Goal: Transaction & Acquisition: Purchase product/service

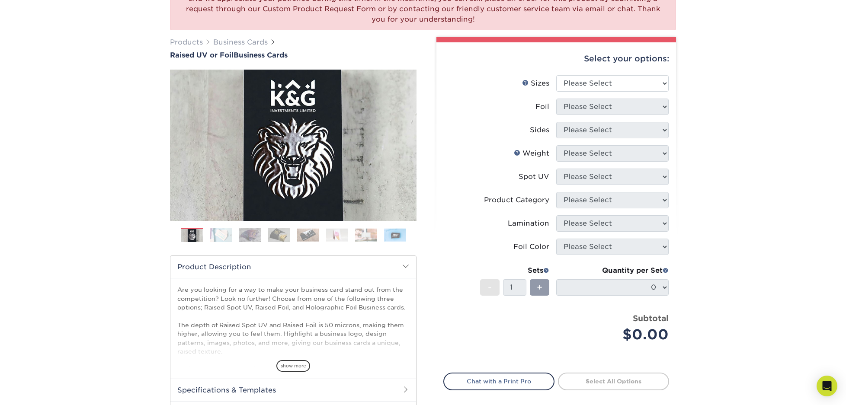
scroll to position [96, 0]
click at [664, 83] on select "Please Select 2" x 3.5" - Standard" at bounding box center [612, 83] width 112 height 16
select select "2.00x3.50"
click at [656, 105] on select "Please Select No Yes" at bounding box center [612, 106] width 112 height 16
select select "1"
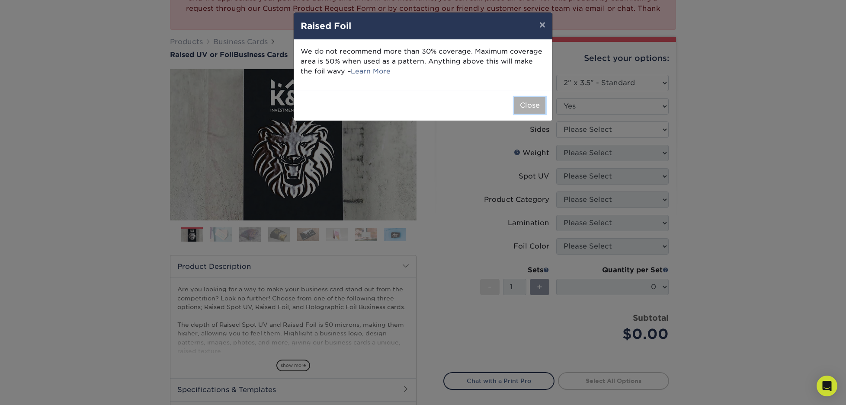
click at [527, 104] on button "Close" at bounding box center [529, 105] width 31 height 16
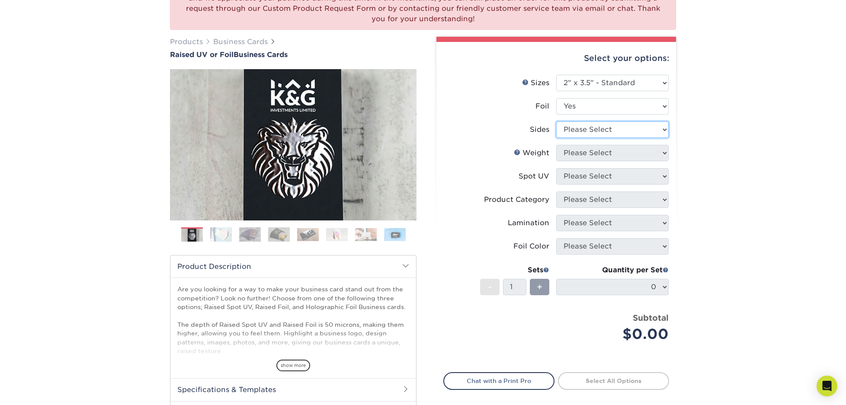
click at [661, 126] on select "Please Select Print Both Sides - Foil Both Sides Print Both Sides - Foil Front …" at bounding box center [612, 130] width 112 height 16
select select "34527644-b4fd-4ffb-9092-1318eefcd9d9"
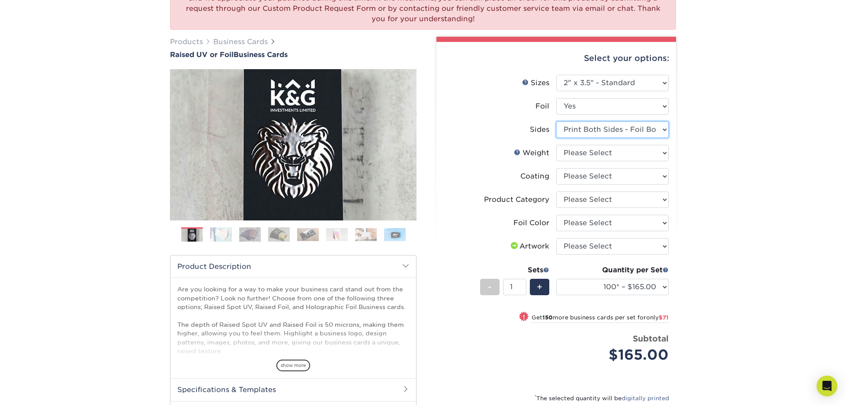
click at [660, 131] on select "Please Select Print Both Sides - Foil Both Sides Print Both Sides - Foil Front …" at bounding box center [612, 130] width 112 height 16
click at [666, 154] on select "Please Select 16PT" at bounding box center [612, 153] width 112 height 16
select select "16PT"
click at [666, 175] on select at bounding box center [612, 176] width 112 height 16
select select "3e7618de-abca-4bda-9f97-8b9129e913d8"
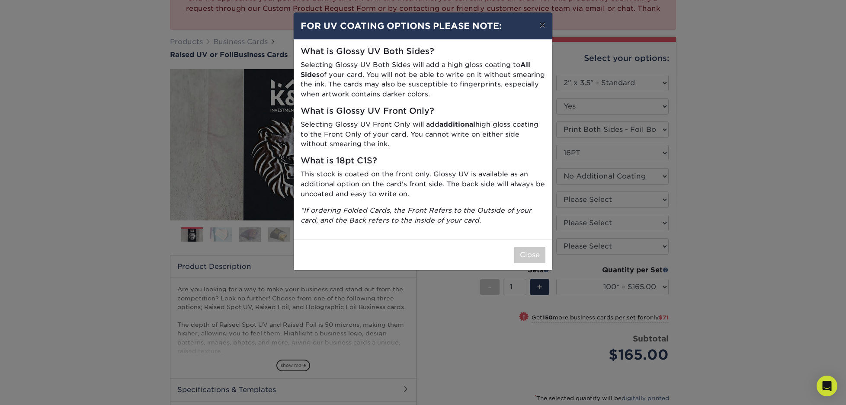
click at [541, 29] on button "×" at bounding box center [542, 25] width 20 height 24
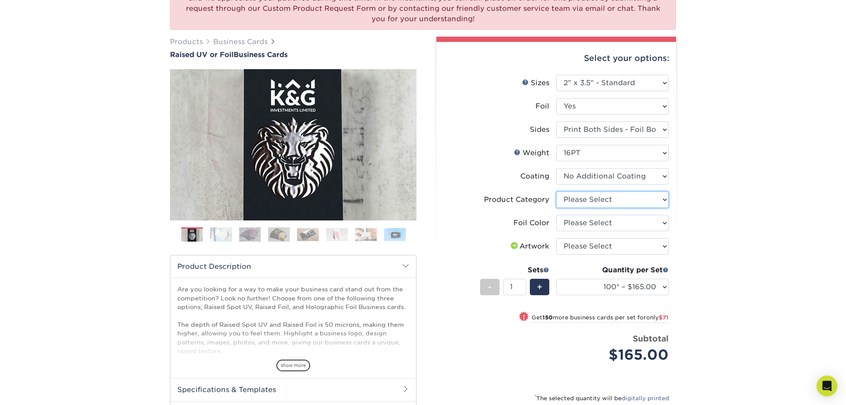
click at [664, 201] on select "Please Select Business Cards" at bounding box center [612, 200] width 112 height 16
select select "3b5148f1-0588-4f88-a218-97bcfdce65c1"
click at [664, 223] on select "Please Select Silver Foil Gold Foil Holographic Foil" at bounding box center [612, 223] width 112 height 16
select select "acffa4a5-22f9-4585-ba3f-0adaa54b8c85"
click at [663, 244] on select "Please Select I will upload files I need a design - $100" at bounding box center [612, 246] width 112 height 16
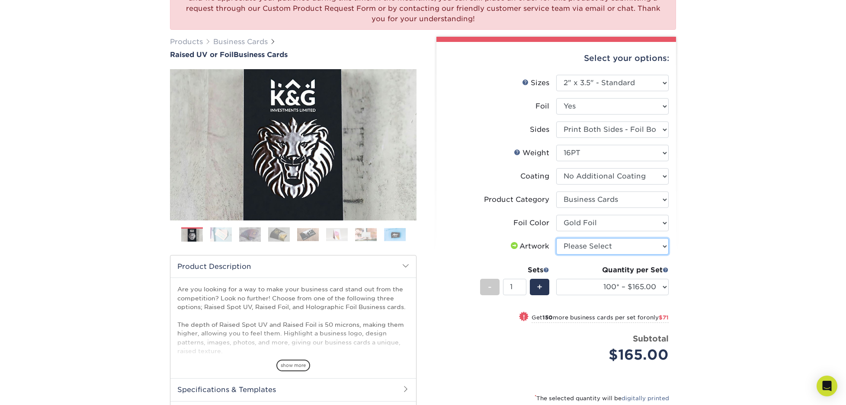
select select "upload"
